Goal: Task Accomplishment & Management: Use online tool/utility

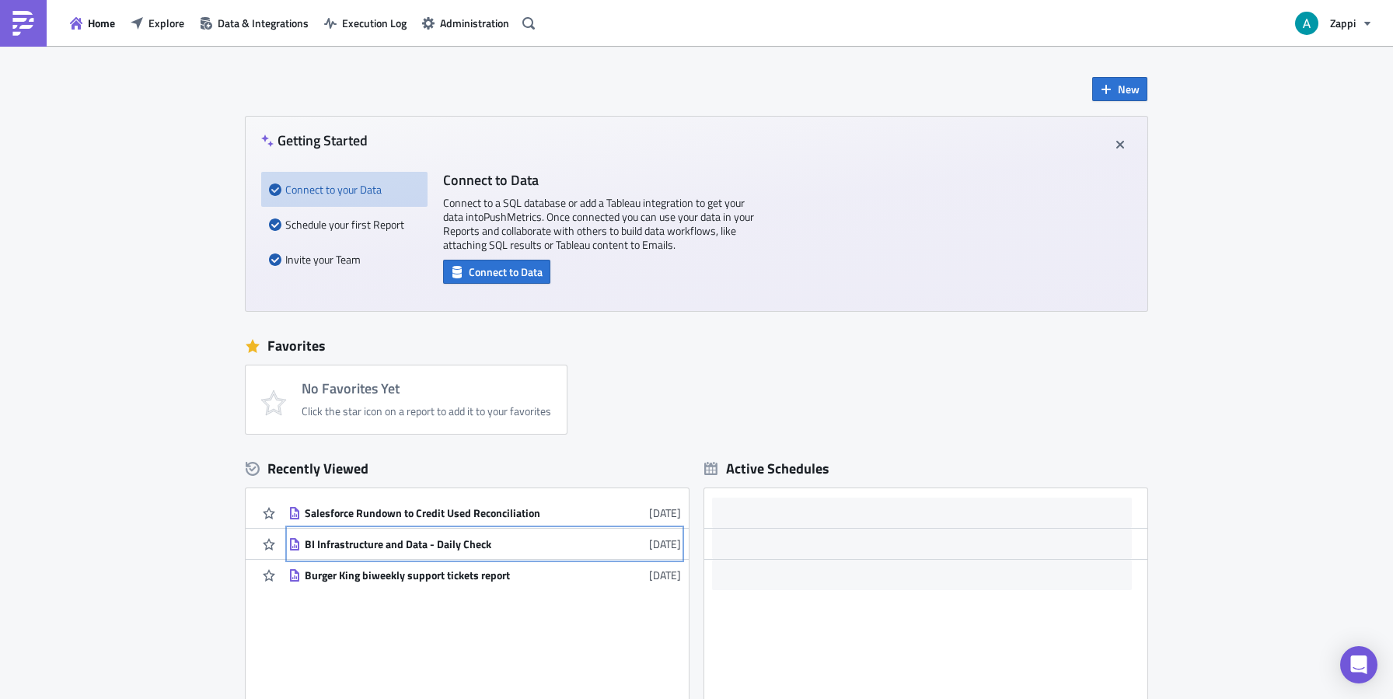
click at [390, 542] on div "BI Infrastructure and Data - Daily Check" at bounding box center [441, 544] width 272 height 14
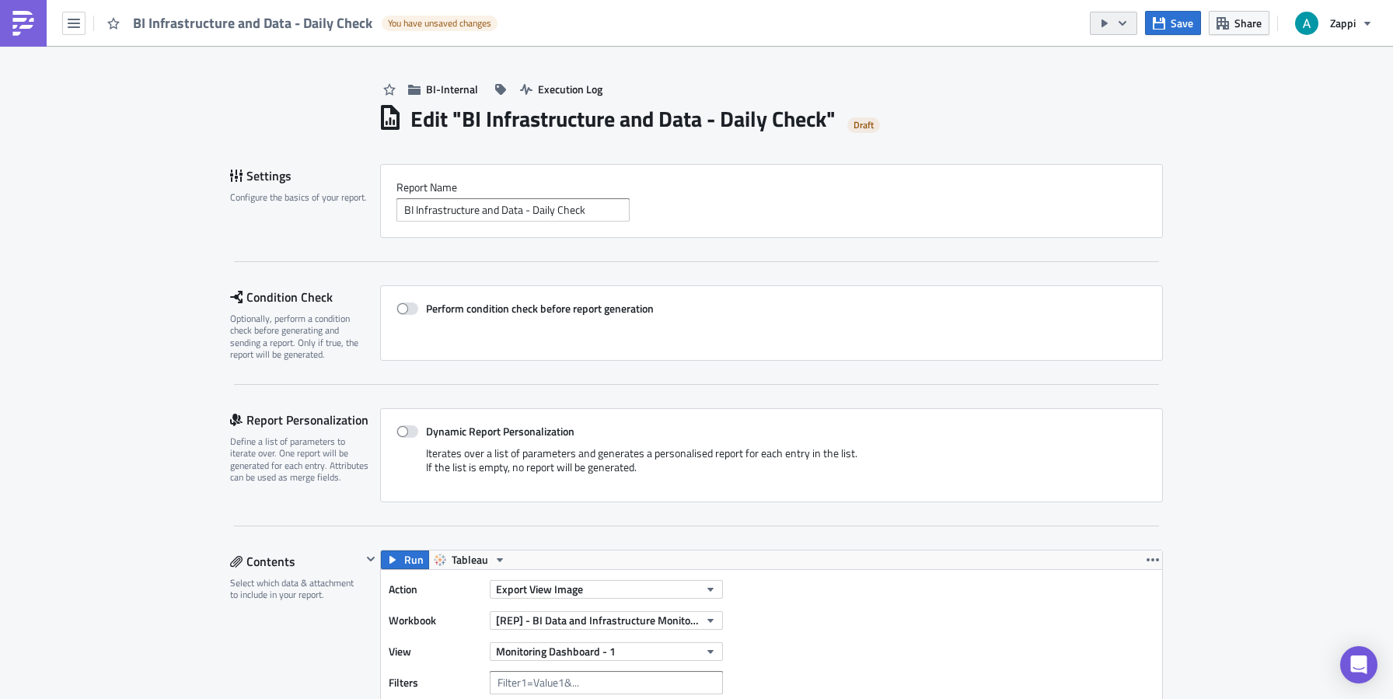
click at [1101, 21] on icon "button" at bounding box center [1104, 23] width 12 height 12
click at [72, 20] on icon "button" at bounding box center [74, 23] width 12 height 12
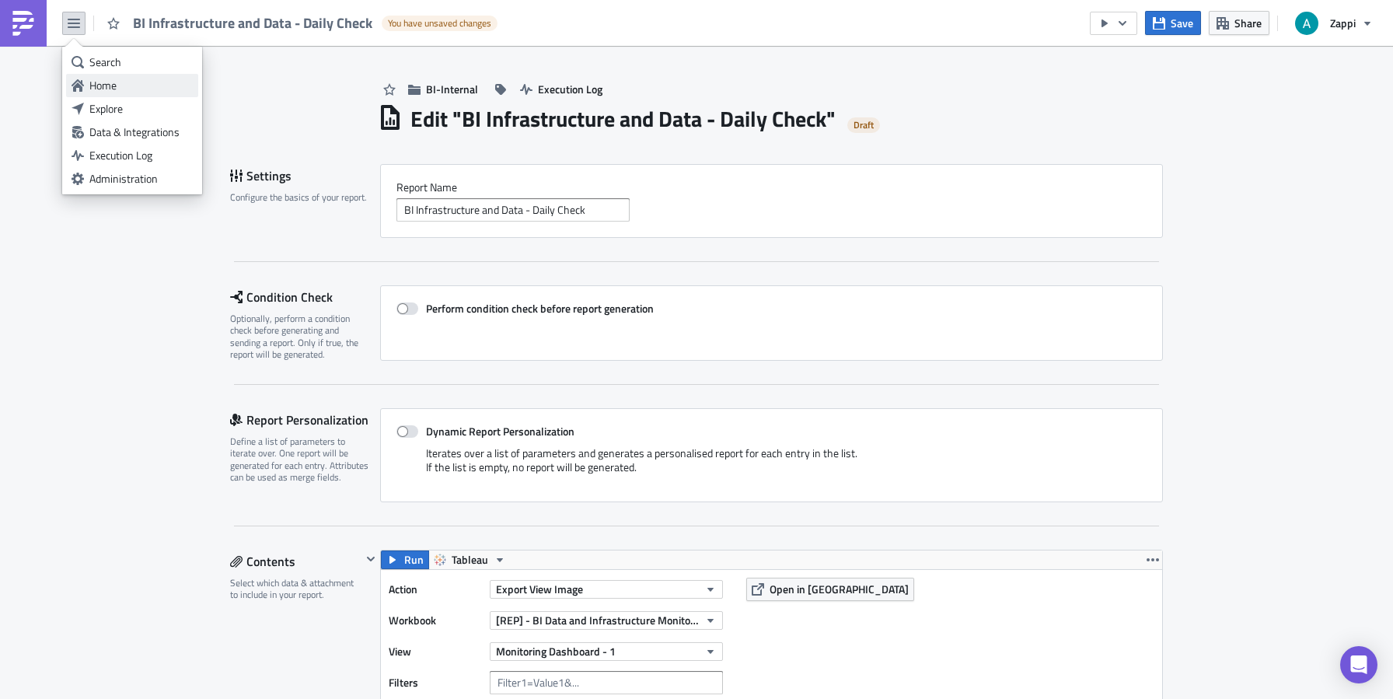
click at [122, 82] on div "Home" at bounding box center [140, 86] width 103 height 16
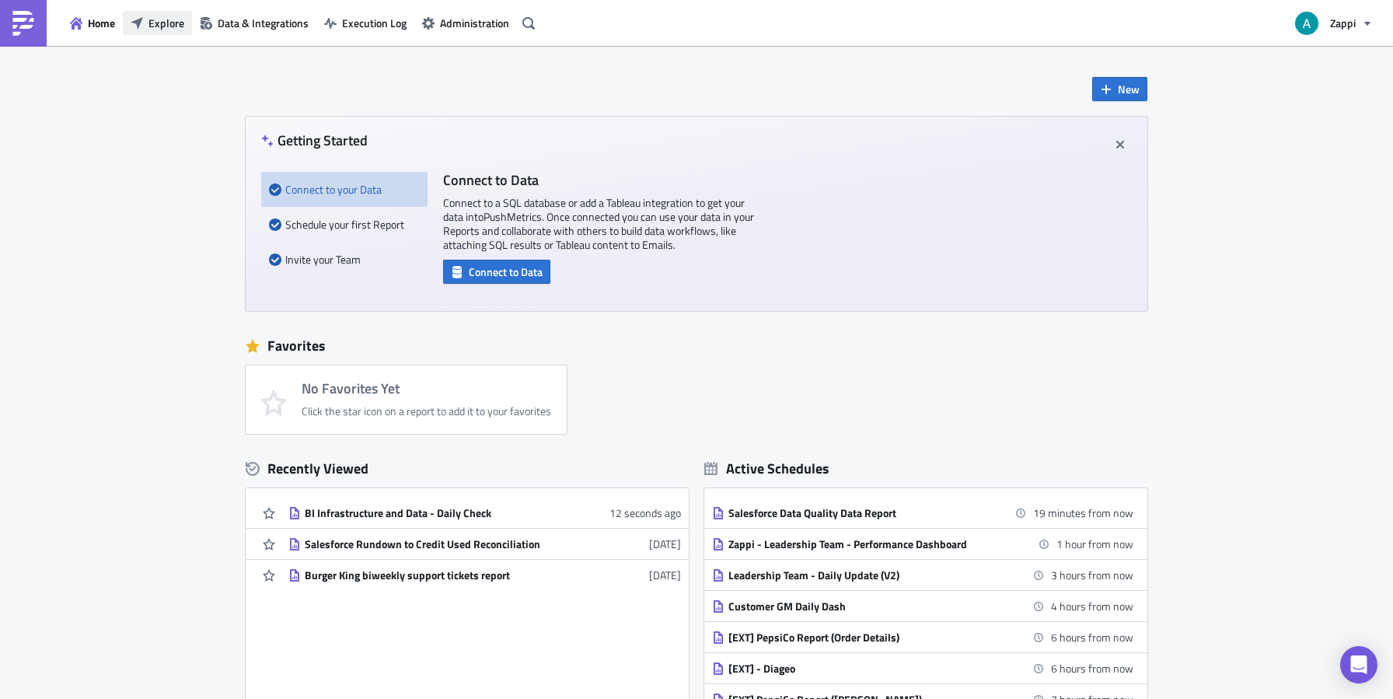
click at [174, 26] on span "Explore" at bounding box center [166, 23] width 36 height 16
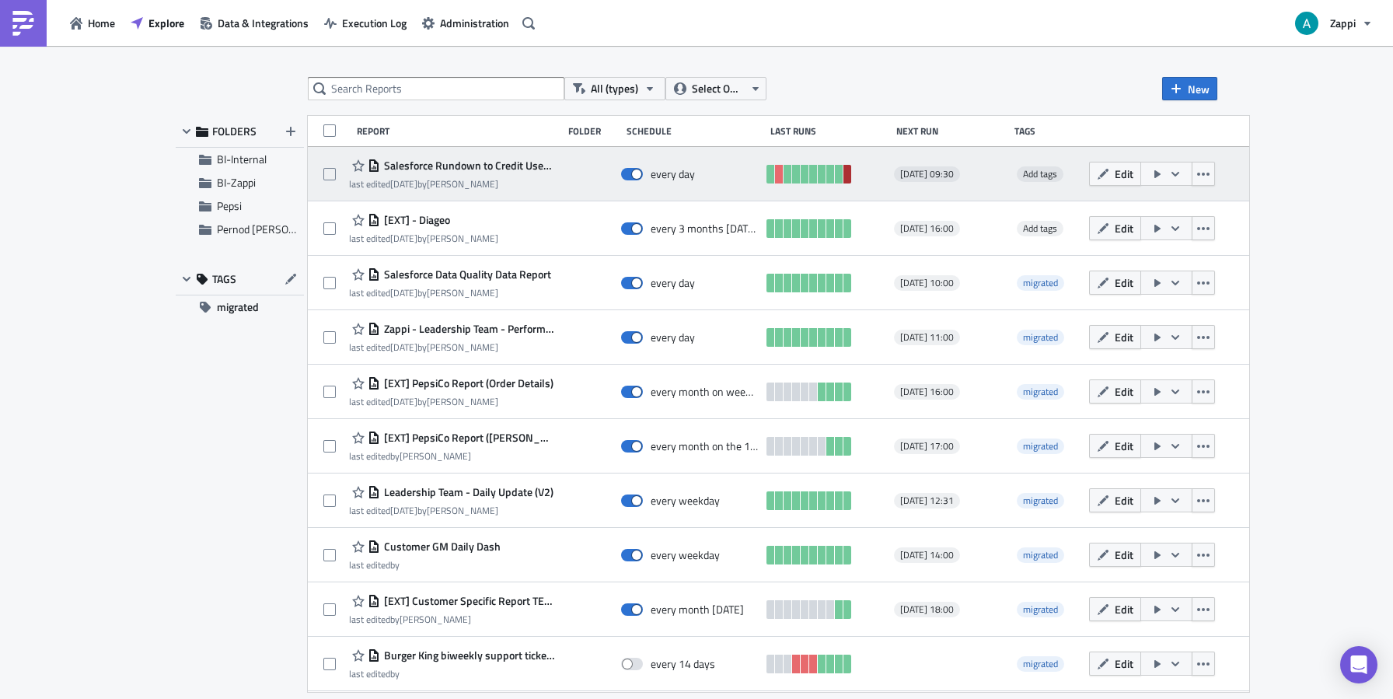
click at [851, 176] on link at bounding box center [847, 174] width 8 height 19
click at [1164, 172] on icon "button" at bounding box center [1157, 174] width 12 height 12
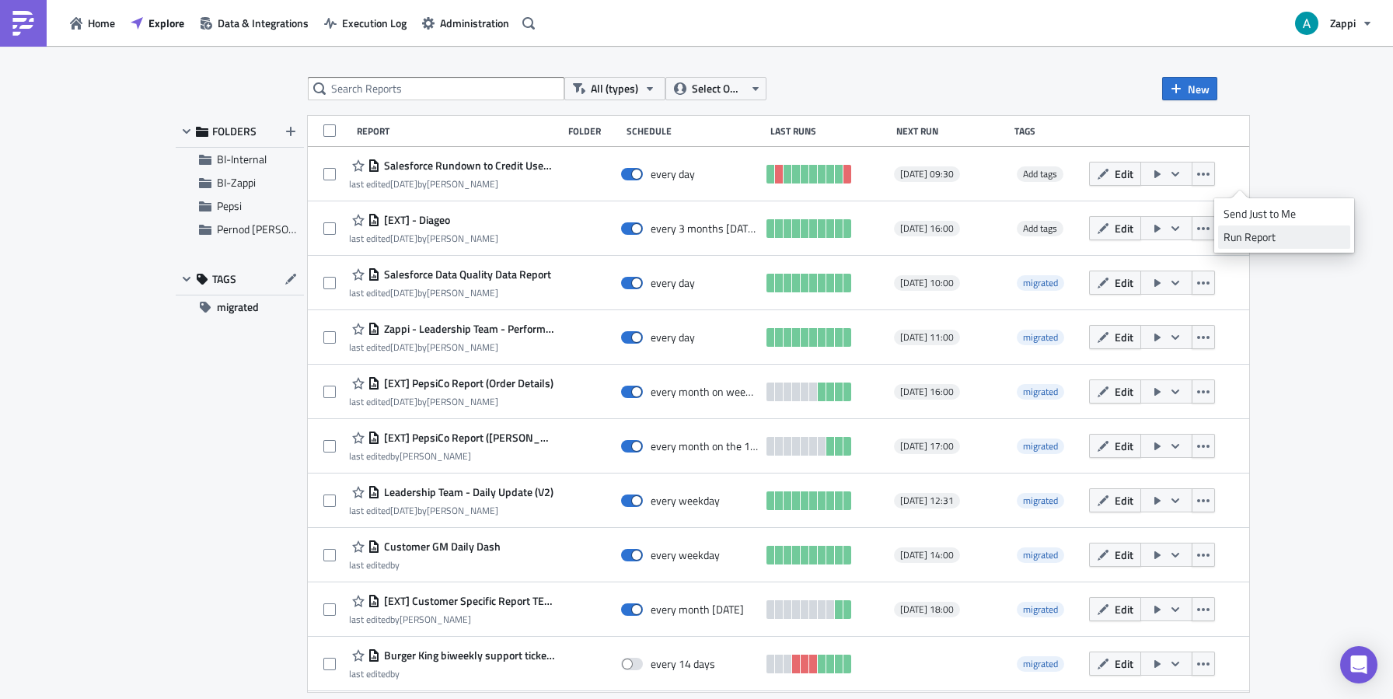
click at [1248, 231] on div "Run Report" at bounding box center [1284, 237] width 121 height 16
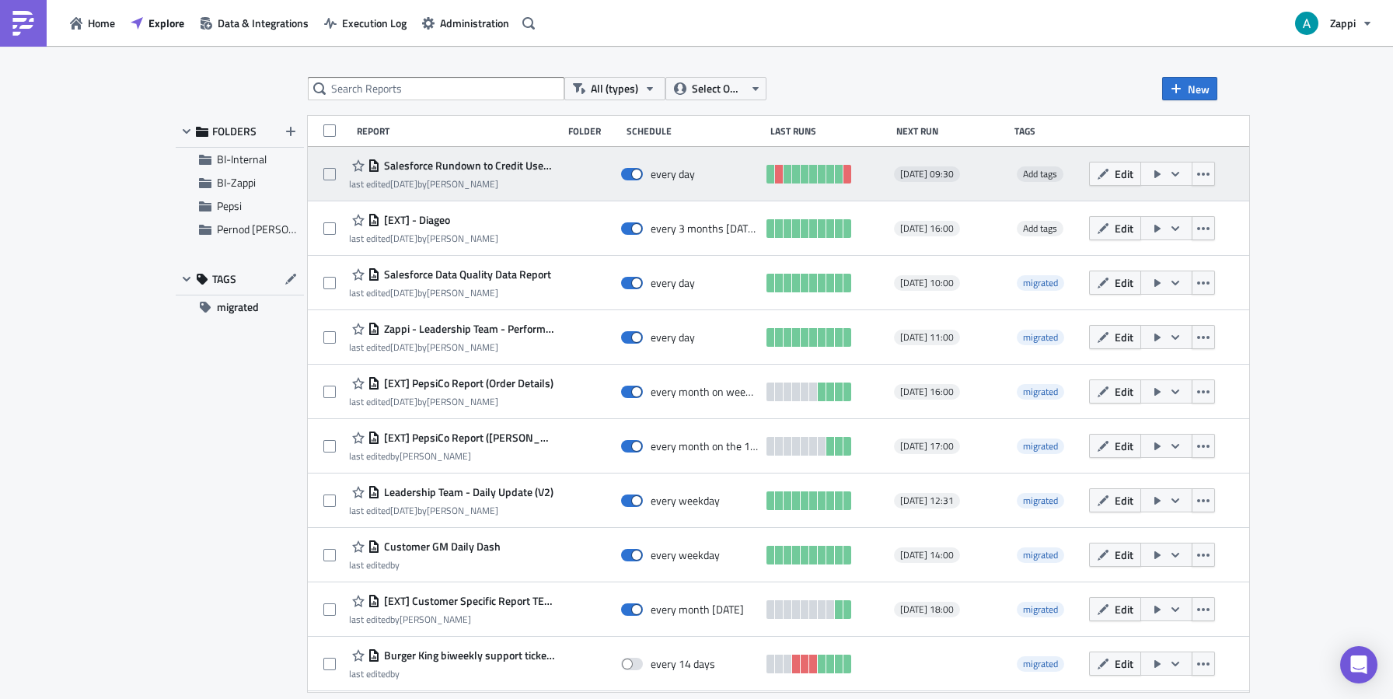
click at [1161, 174] on icon "button" at bounding box center [1157, 174] width 6 height 8
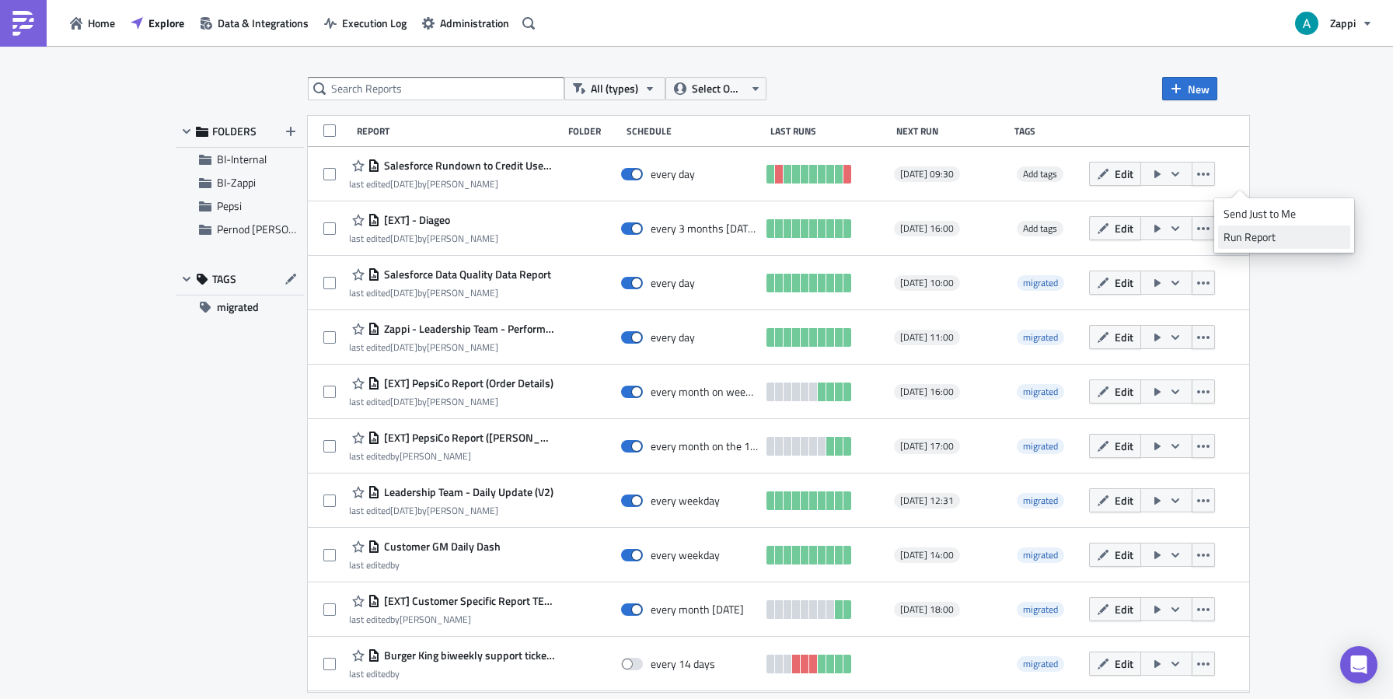
click at [1245, 232] on div "Run Report" at bounding box center [1284, 237] width 121 height 16
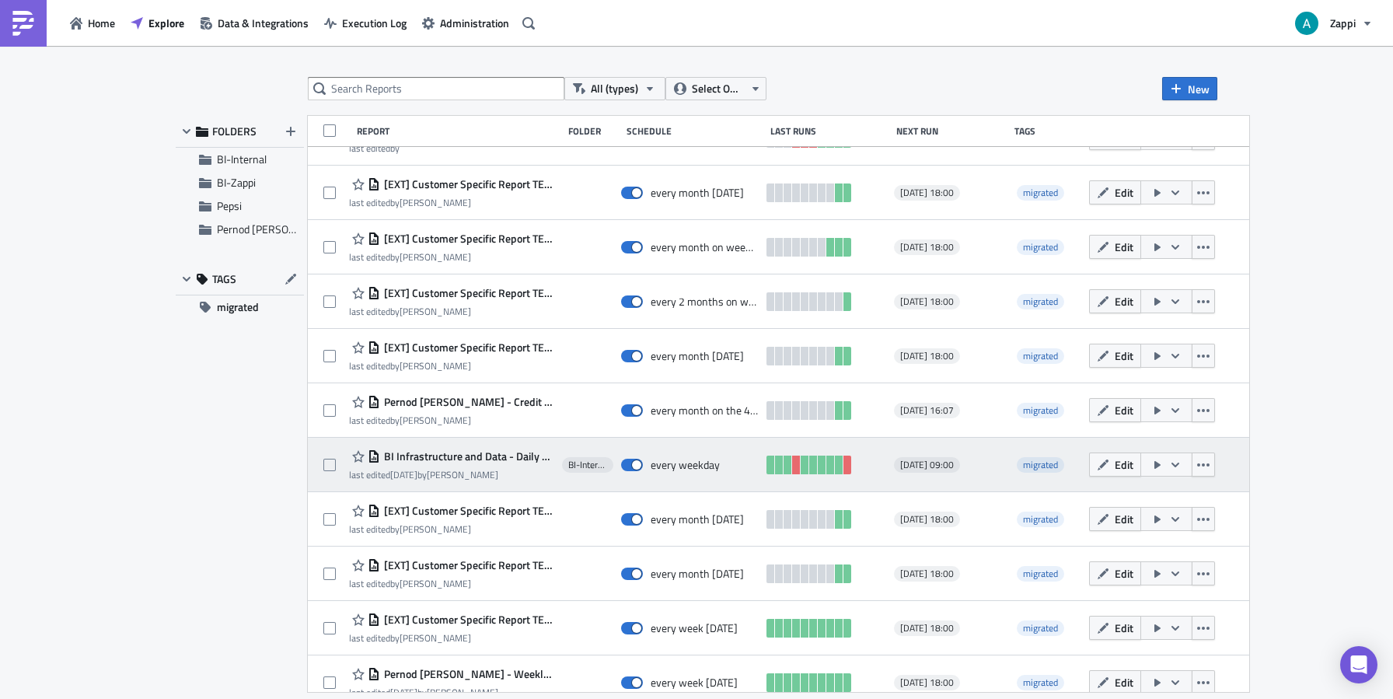
scroll to position [516, 0]
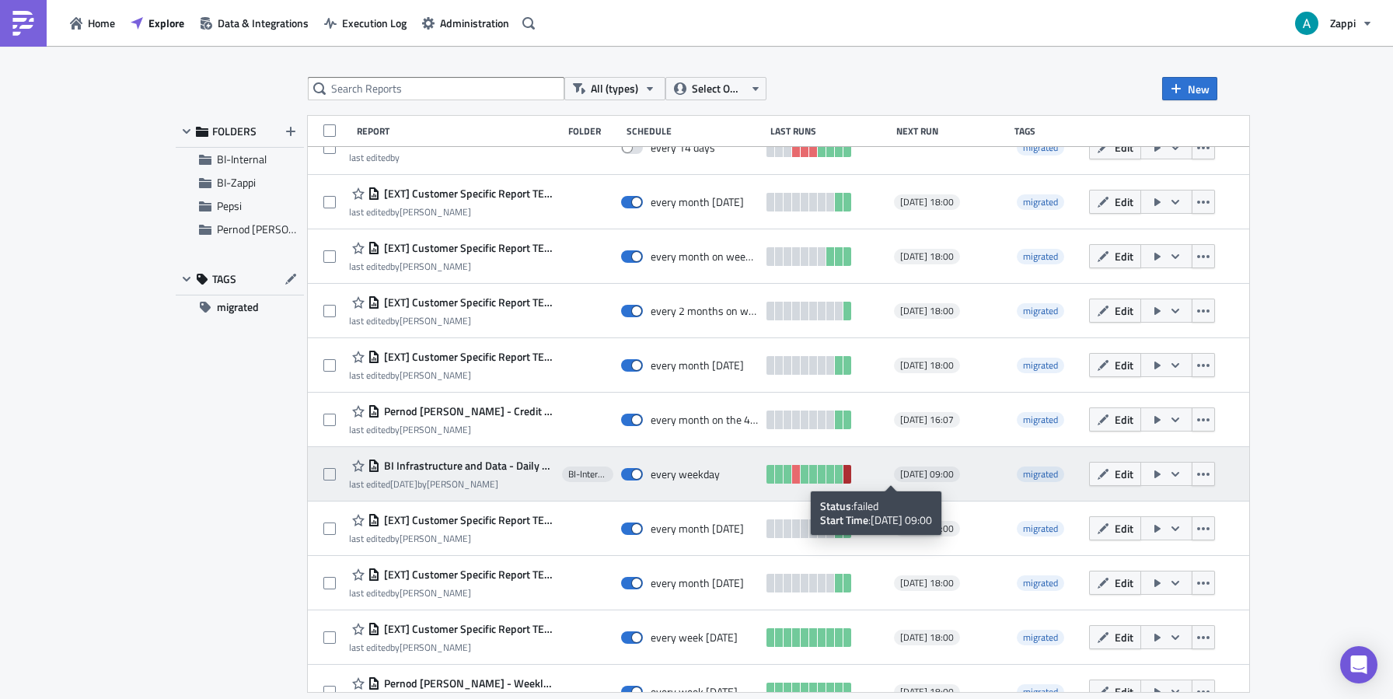
click at [851, 473] on link at bounding box center [847, 474] width 8 height 19
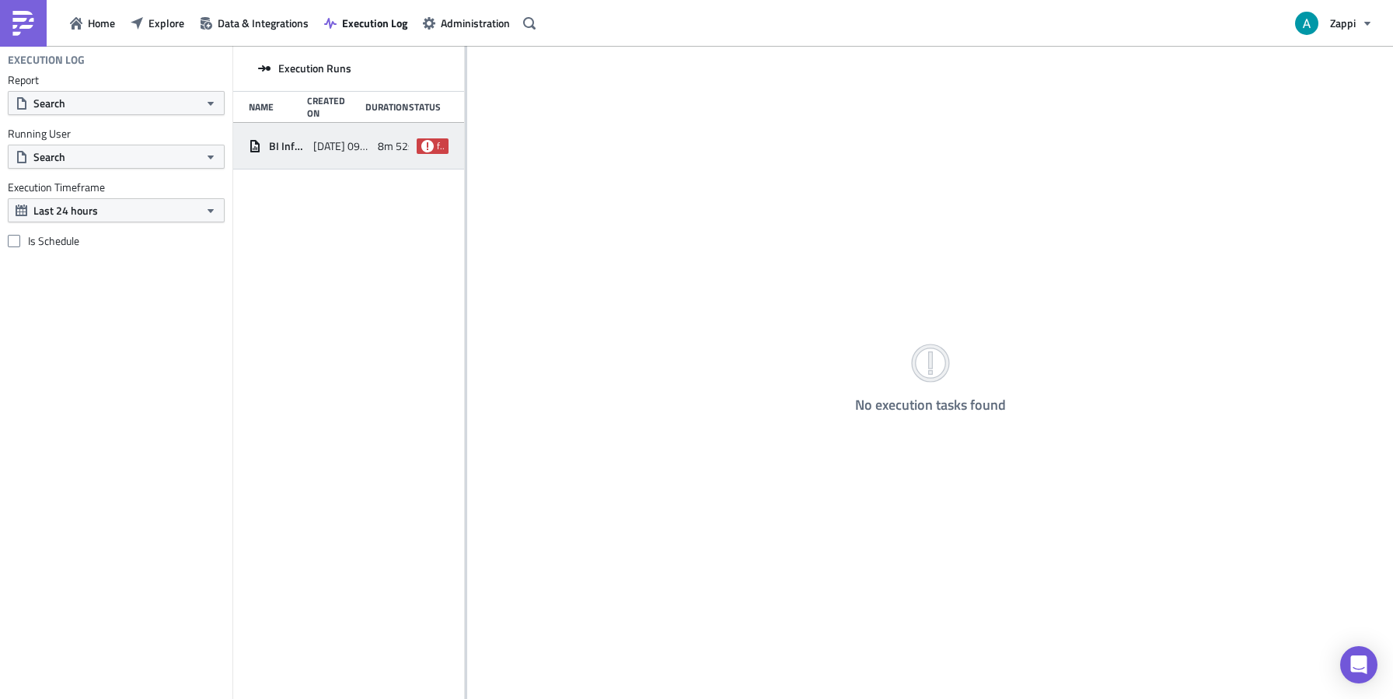
click at [430, 146] on icon at bounding box center [427, 145] width 12 height 12
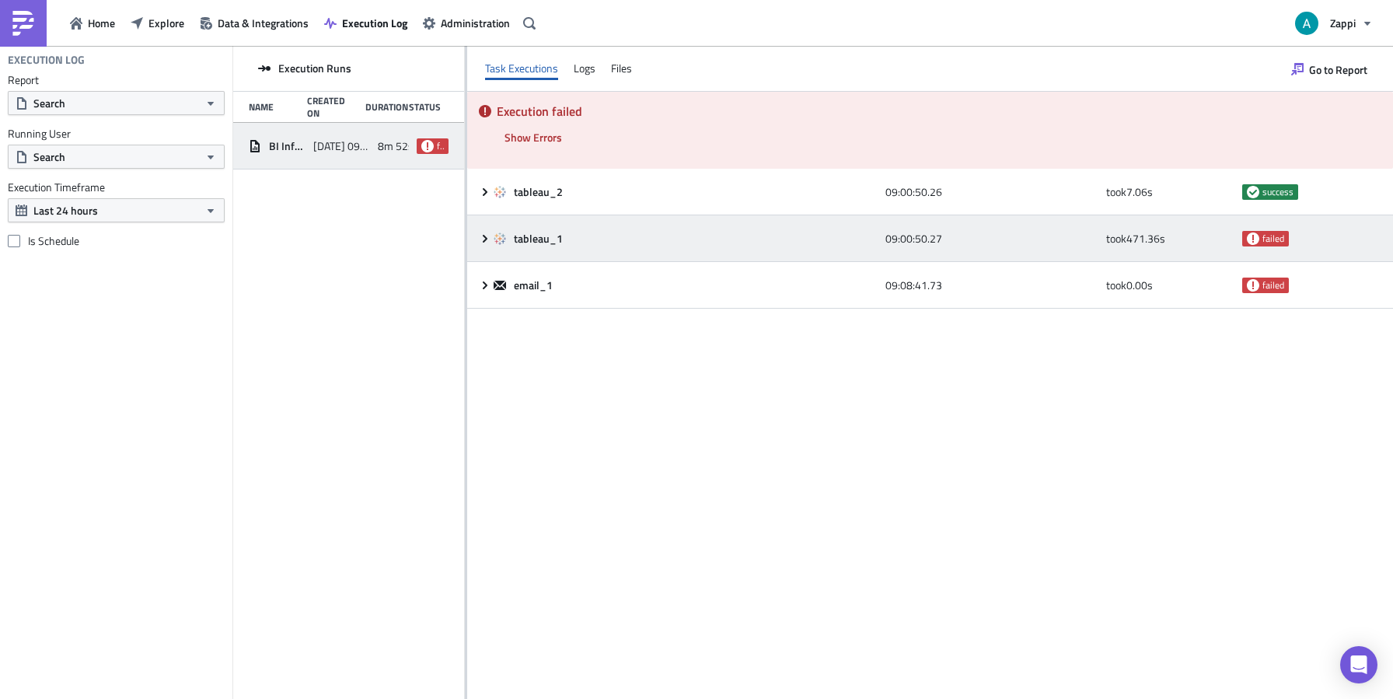
click at [665, 238] on div "tableau_1" at bounding box center [685, 239] width 383 height 14
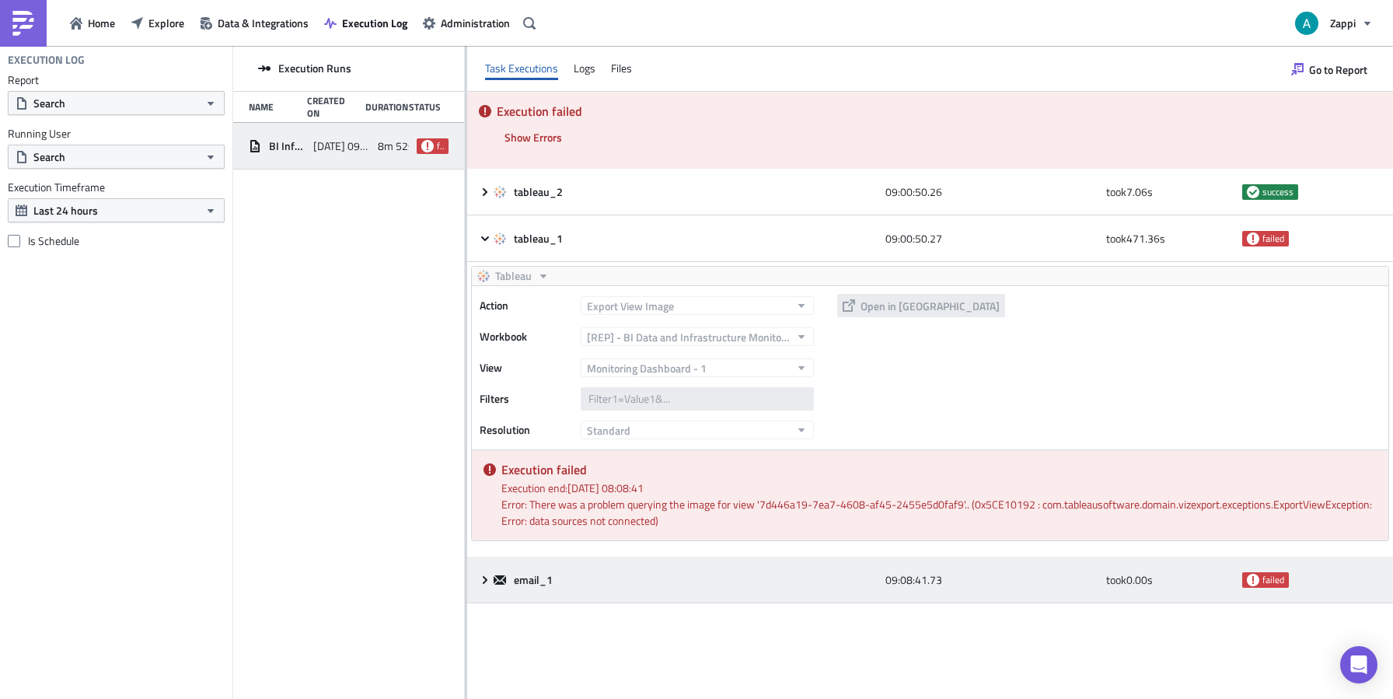
click at [595, 574] on div "email_1" at bounding box center [685, 580] width 383 height 14
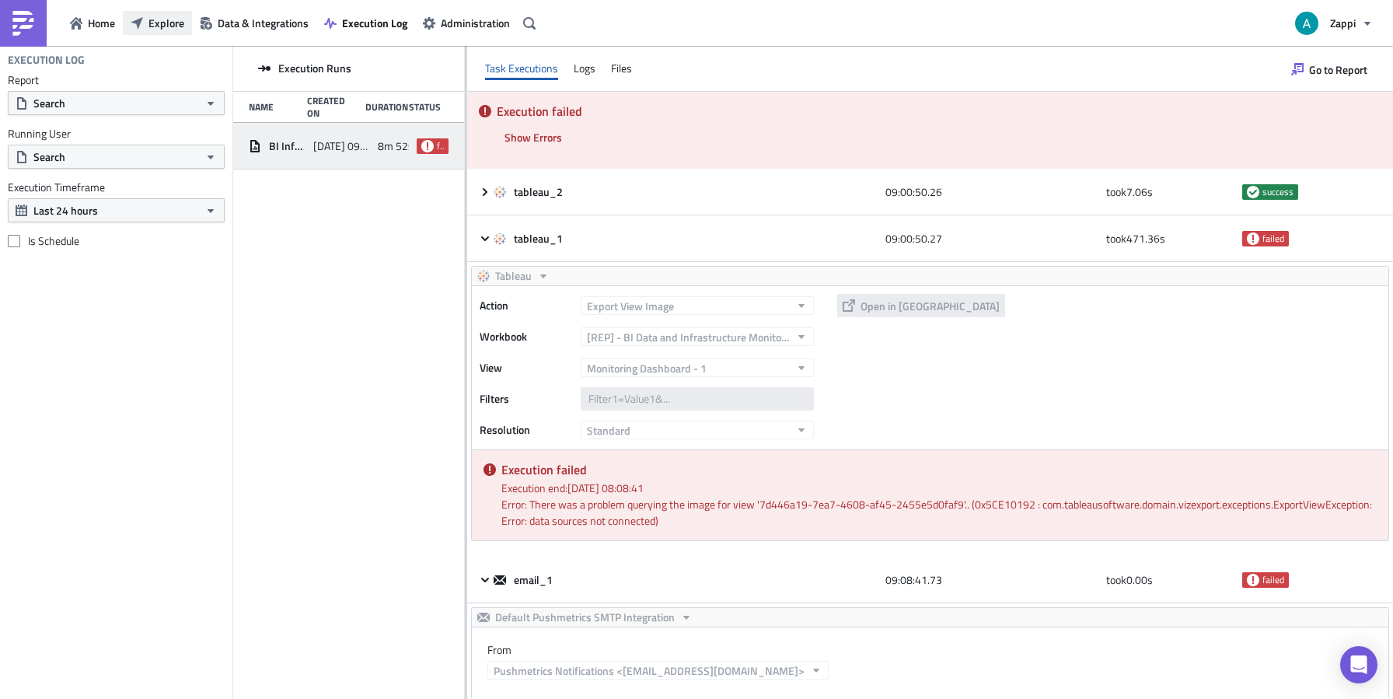
click at [160, 27] on span "Explore" at bounding box center [166, 23] width 36 height 16
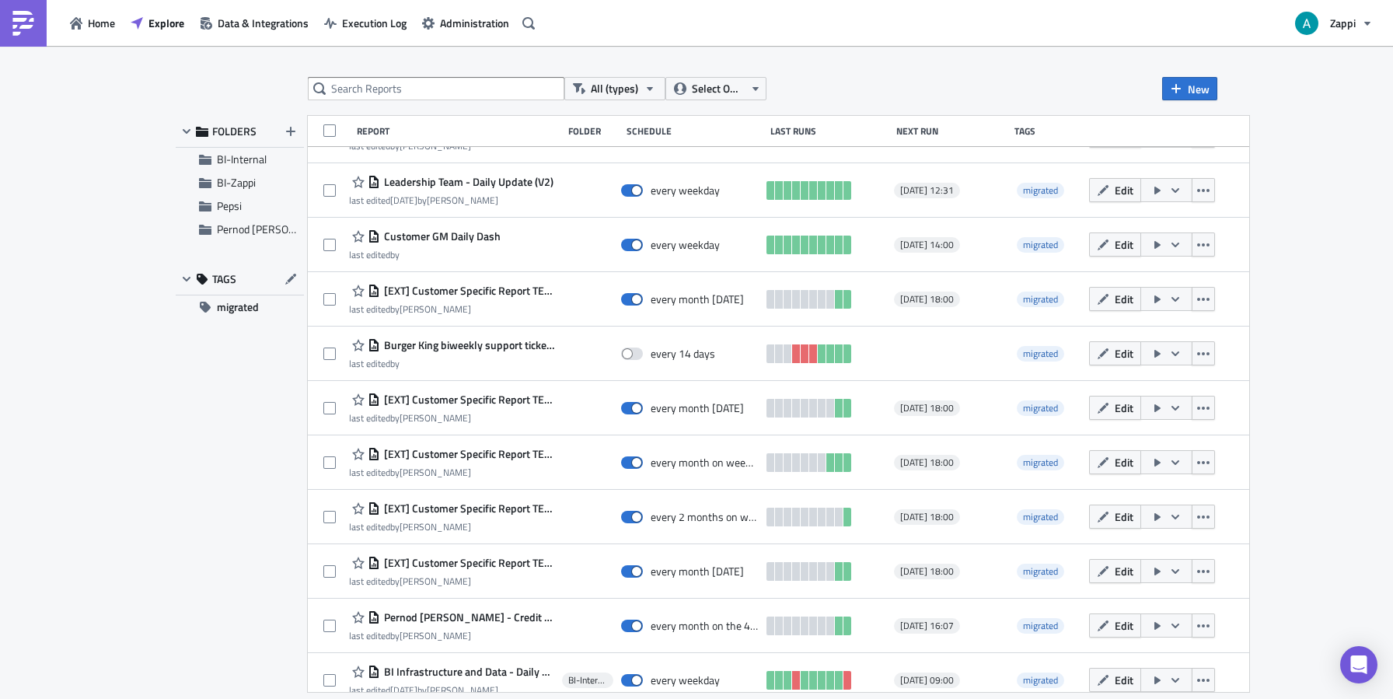
scroll to position [543, 0]
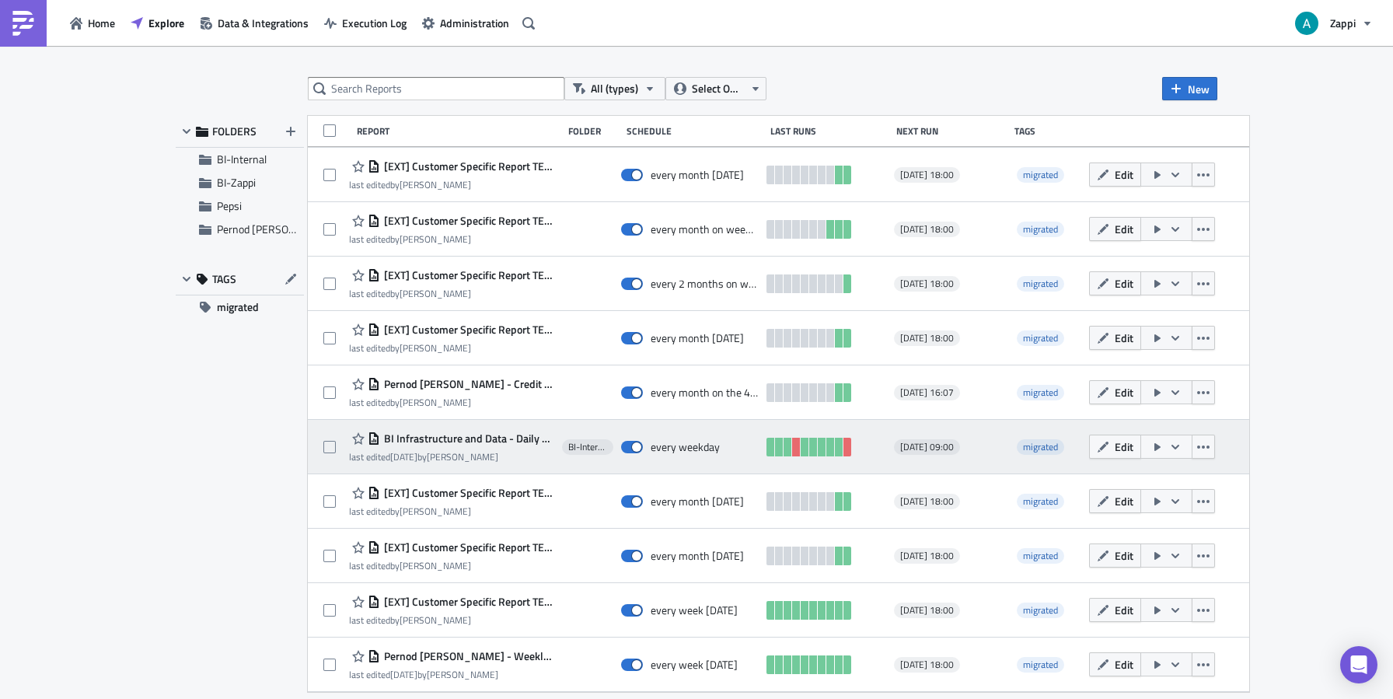
click at [1161, 445] on icon "button" at bounding box center [1157, 447] width 6 height 8
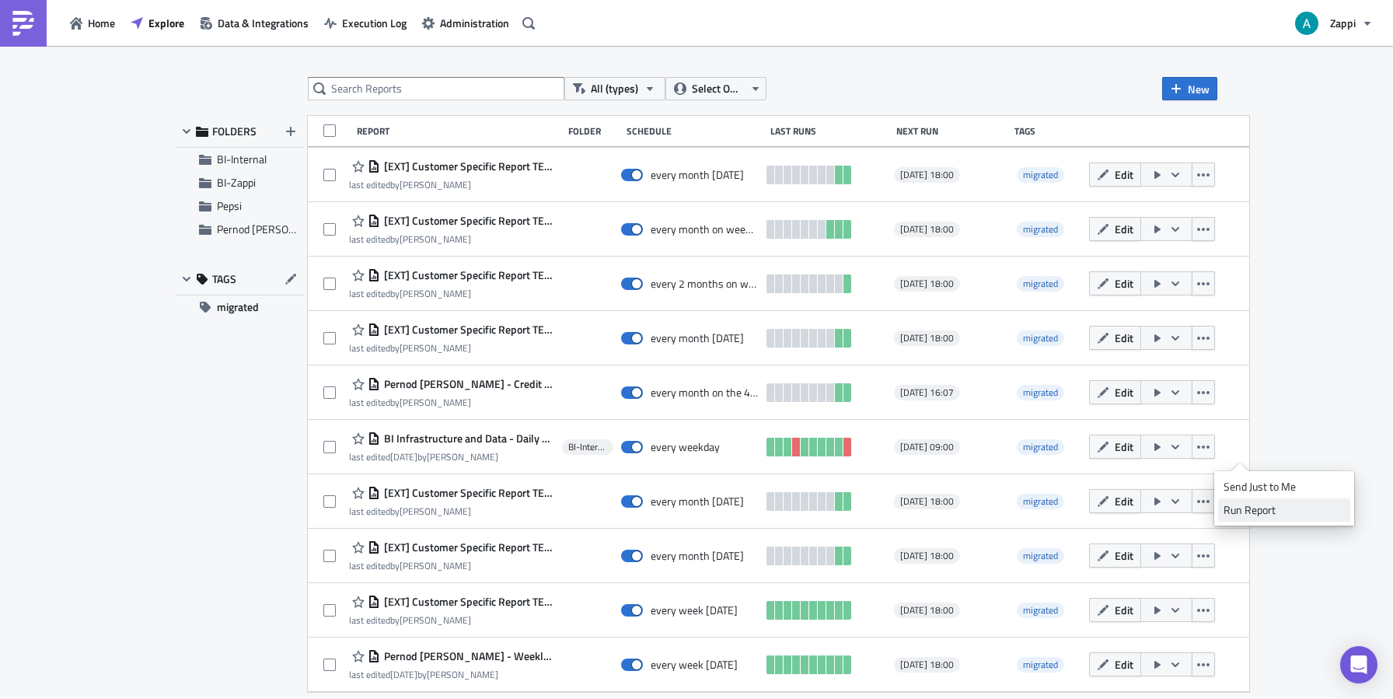
click at [1247, 510] on div "Run Report" at bounding box center [1284, 510] width 121 height 16
